Goal: Navigation & Orientation: Find specific page/section

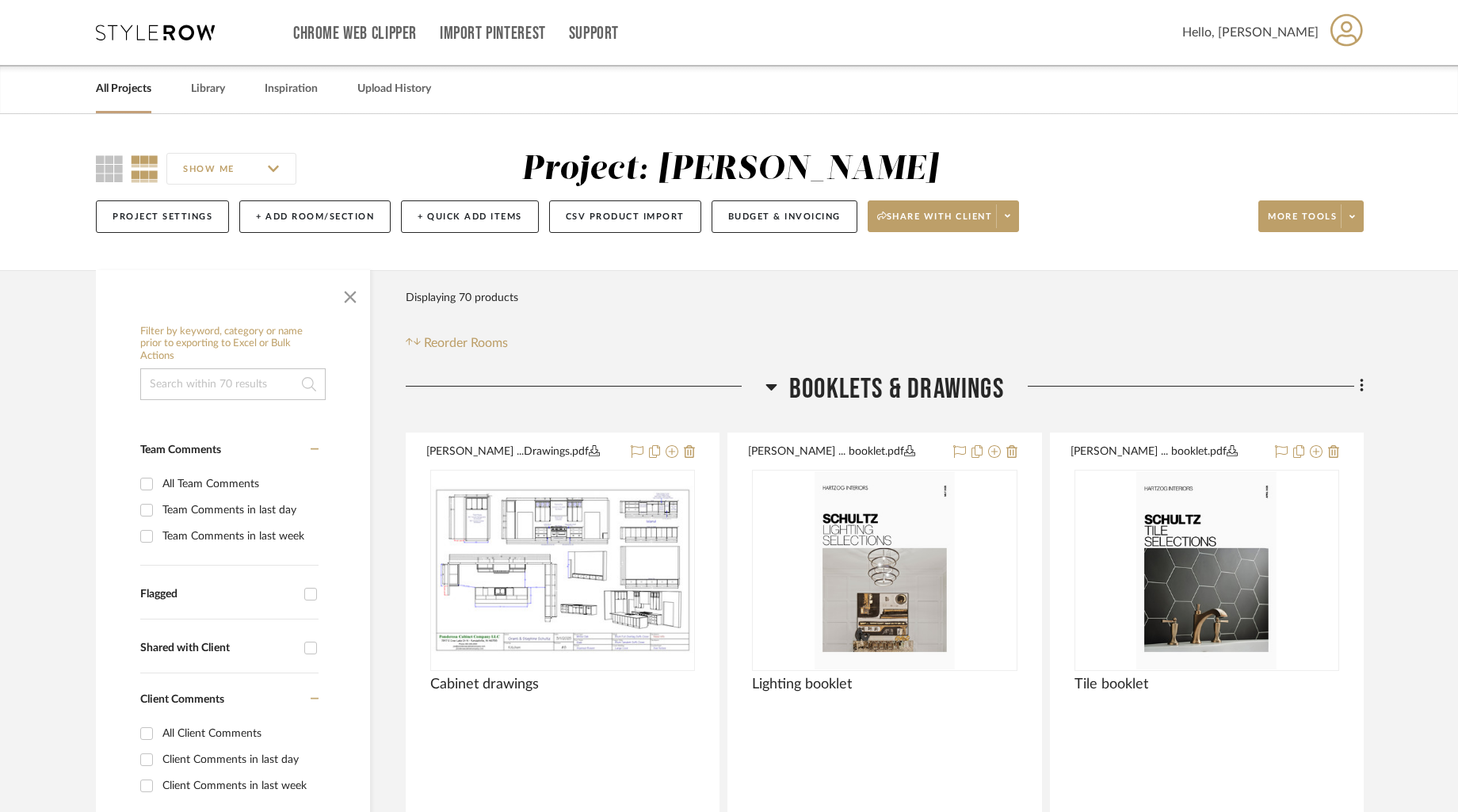
click at [142, 92] on link "All Projects" at bounding box center [123, 89] width 55 height 22
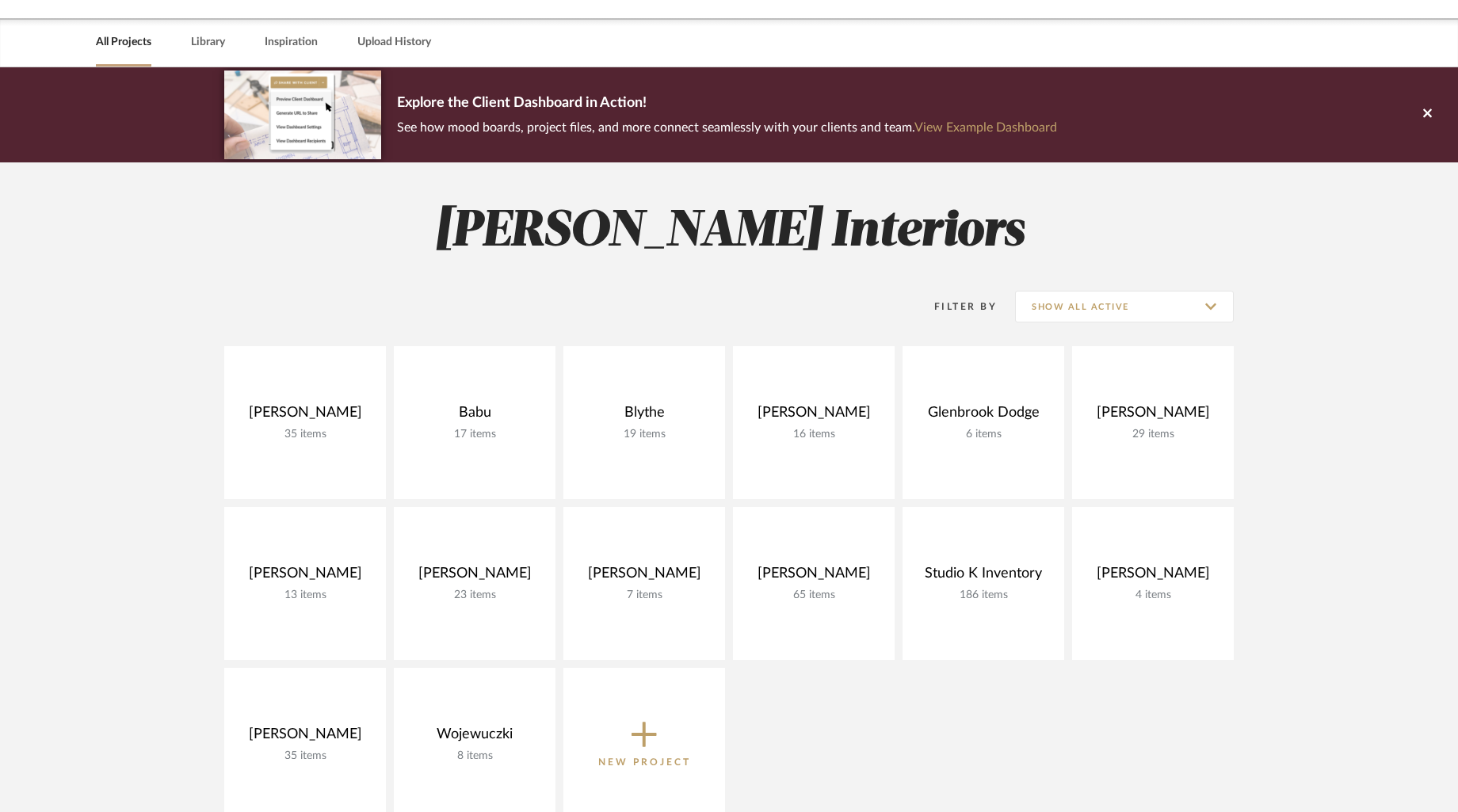
scroll to position [118, 0]
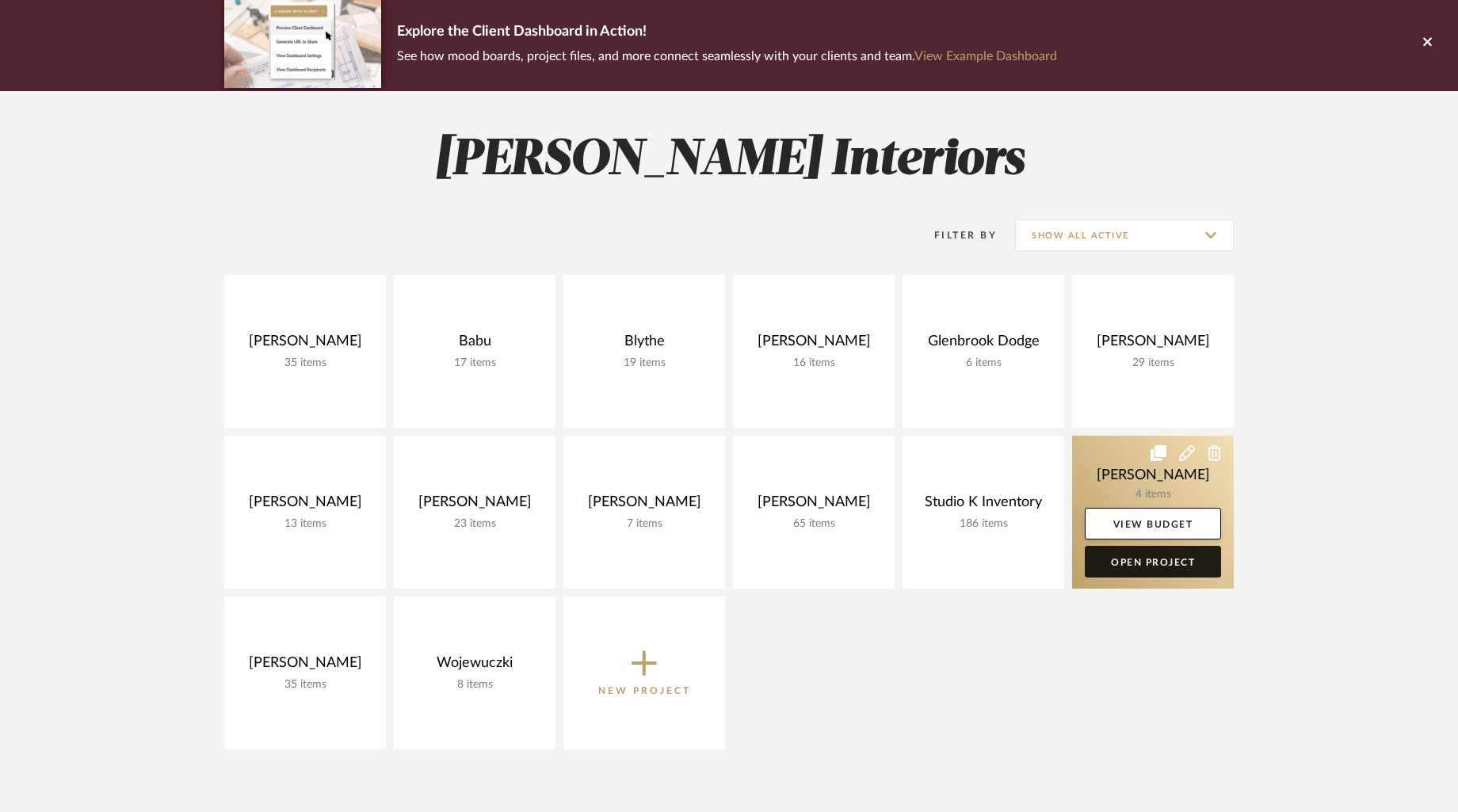
click at [1150, 560] on link "Open Project" at bounding box center [1153, 561] width 137 height 31
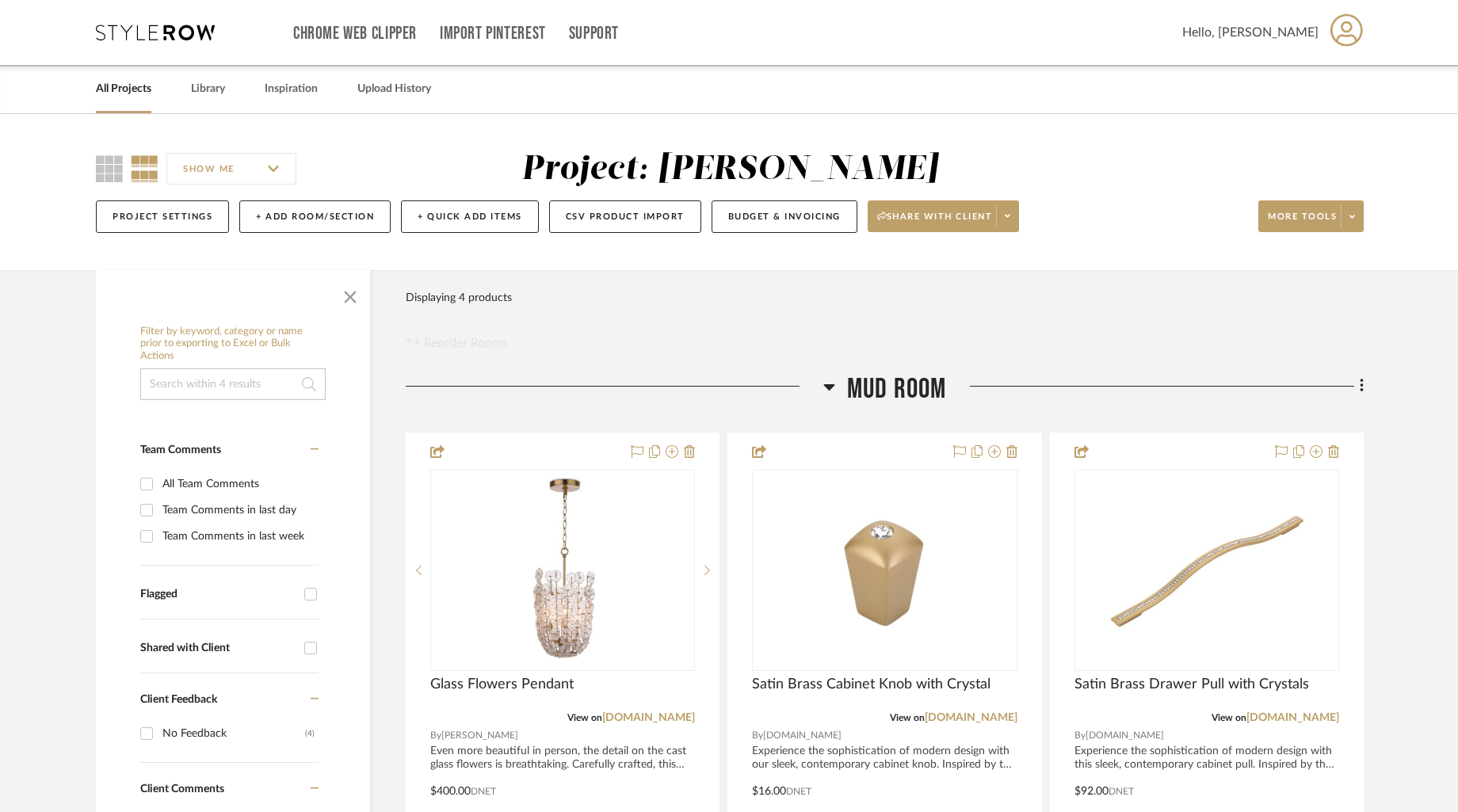
click at [123, 93] on link "All Projects" at bounding box center [123, 89] width 55 height 22
